Goal: Check status: Check status

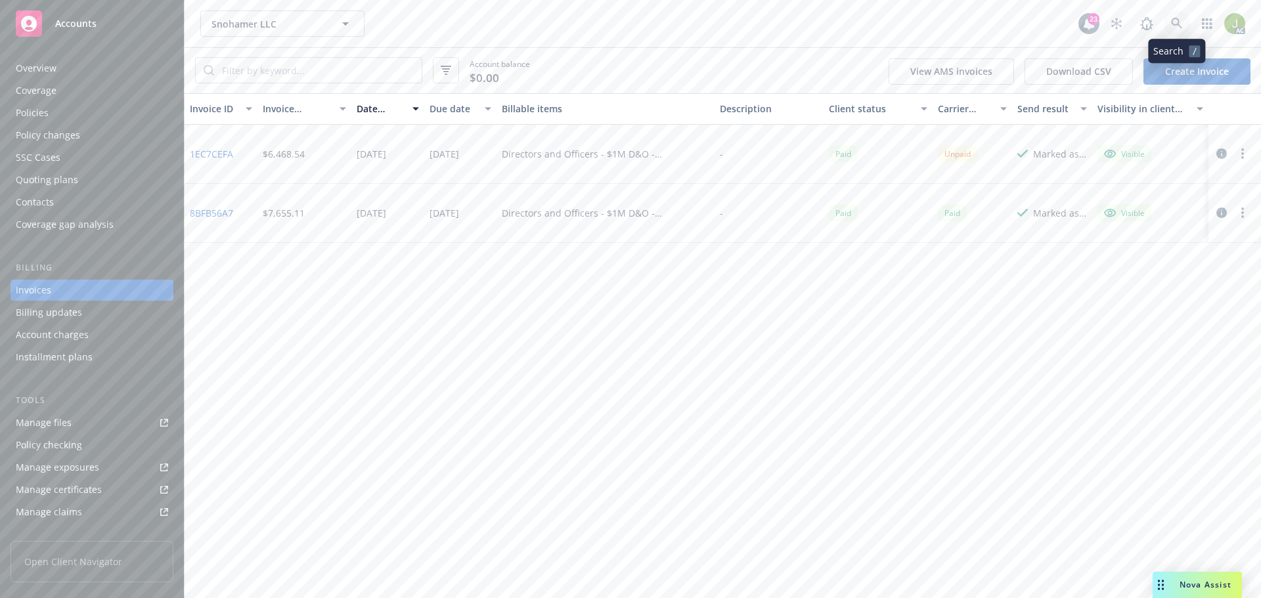
click at [1181, 28] on icon at bounding box center [1176, 23] width 11 height 11
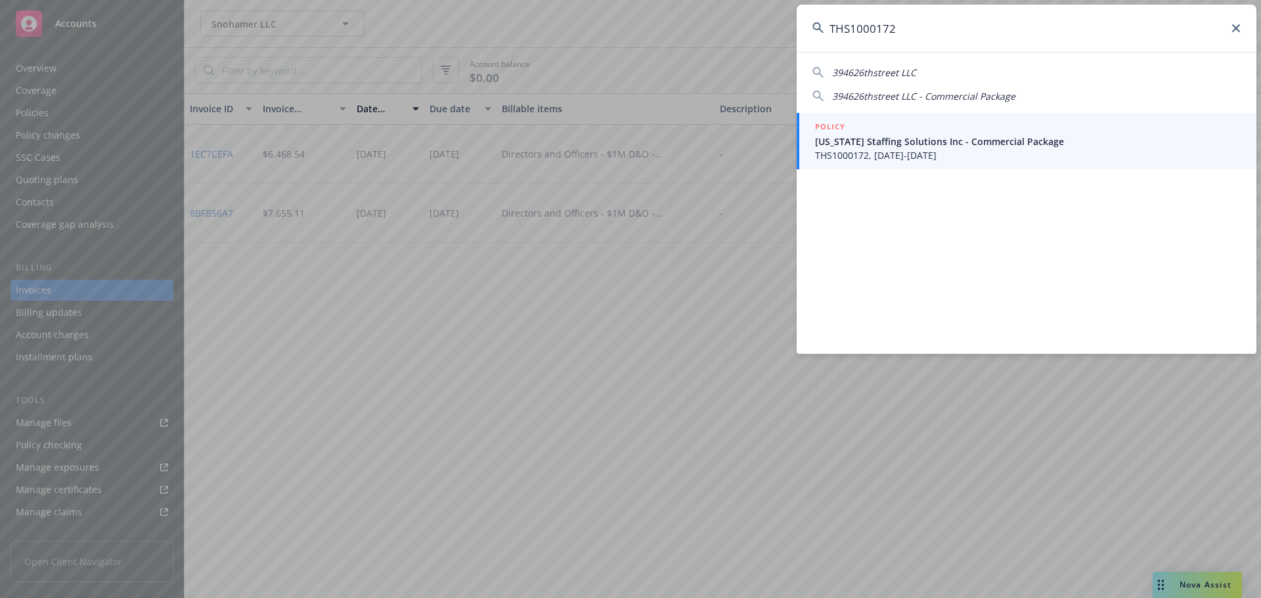
type input "THS1000172"
click at [930, 151] on span "THS1000172, [DATE]-[DATE]" at bounding box center [1028, 155] width 426 height 14
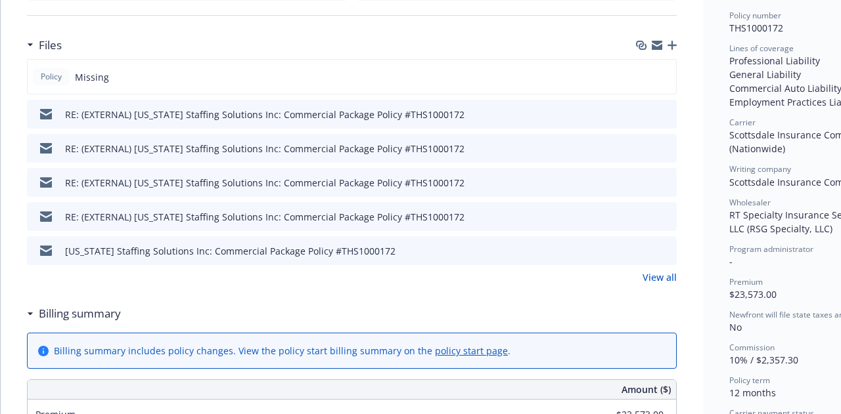
scroll to position [263, 0]
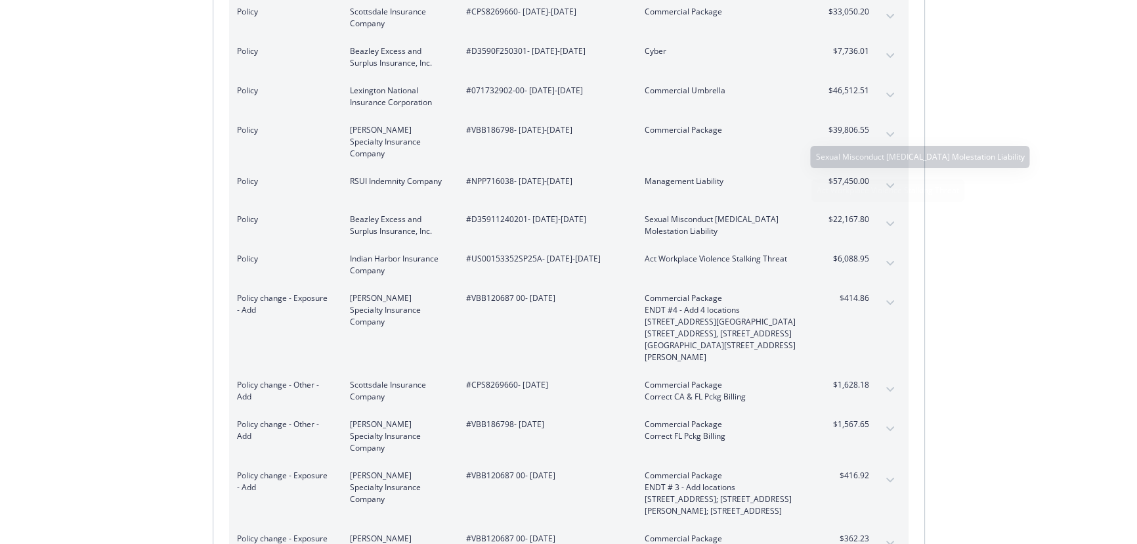
scroll to position [418, 0]
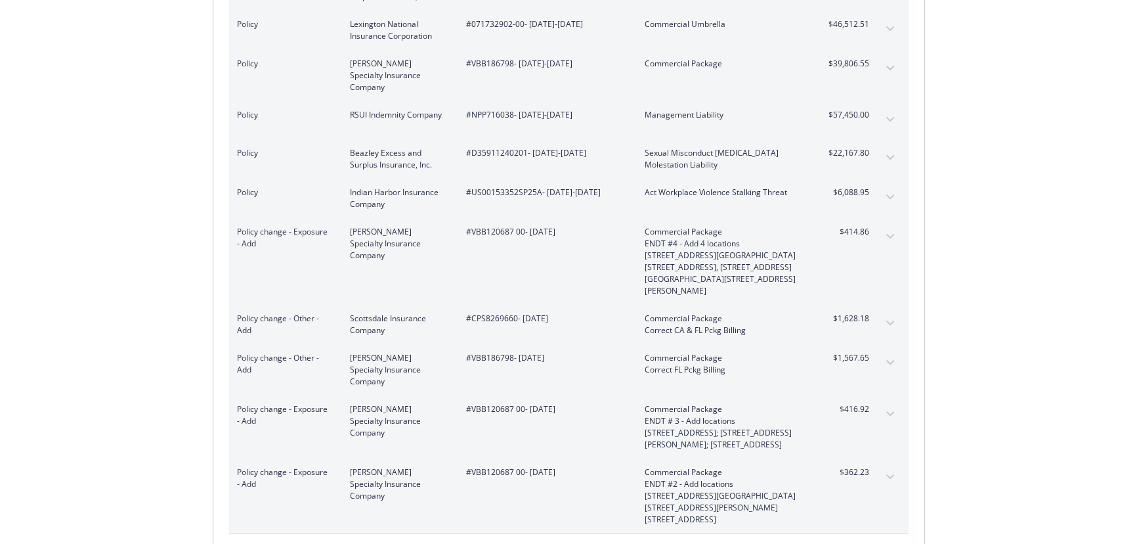
click at [888, 360] on icon "expand content" at bounding box center [890, 362] width 8 height 5
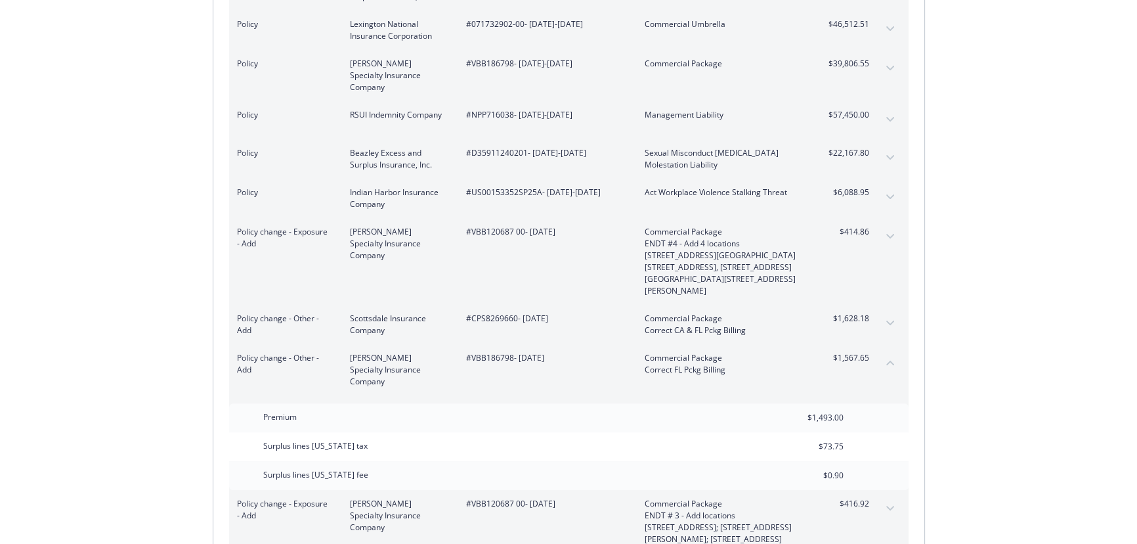
click at [890, 66] on icon "expand content" at bounding box center [890, 68] width 8 height 5
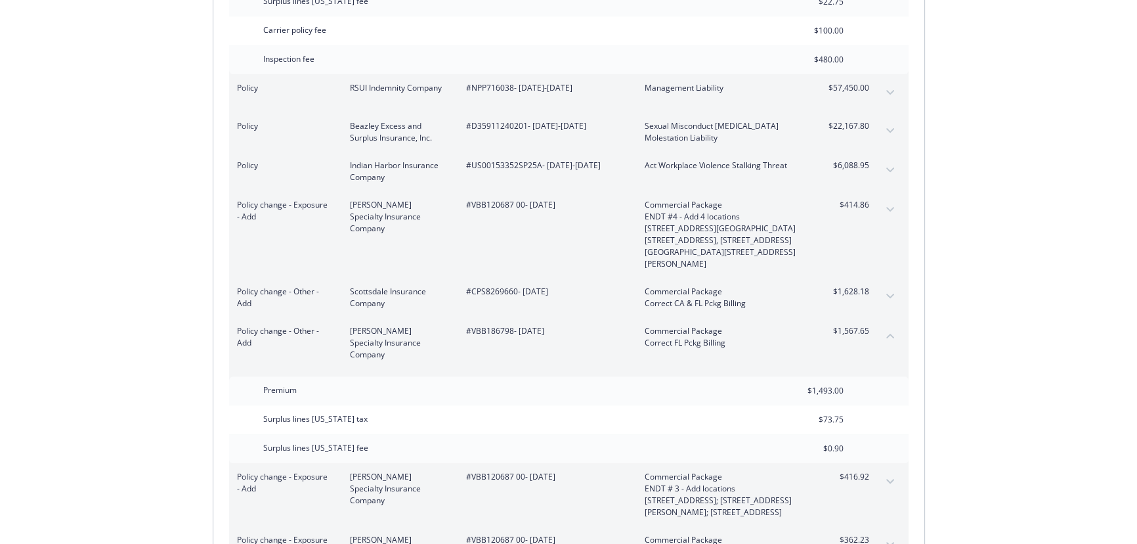
scroll to position [657, 0]
